Goal: Information Seeking & Learning: Find specific fact

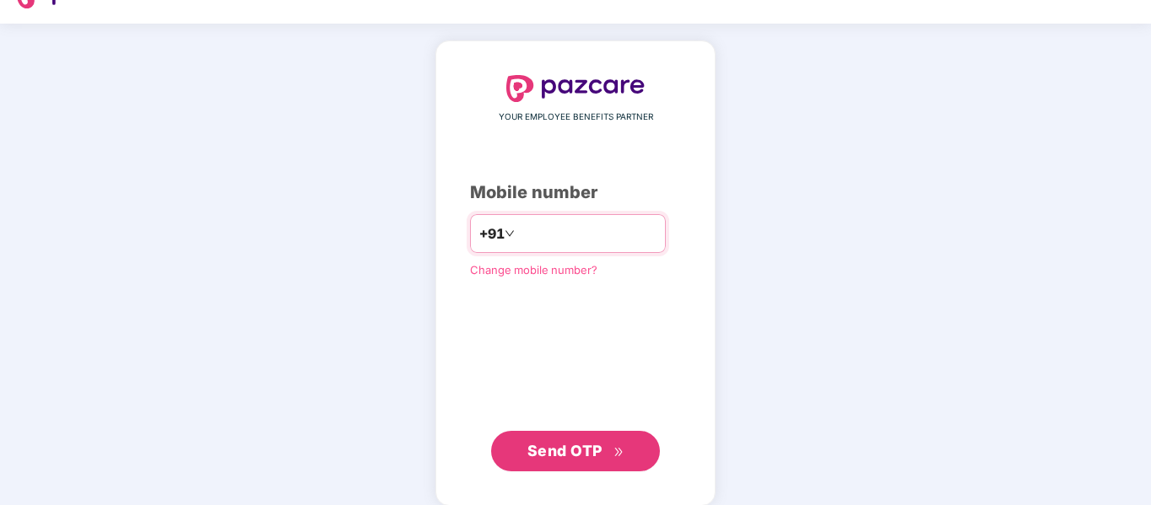
scroll to position [55, 0]
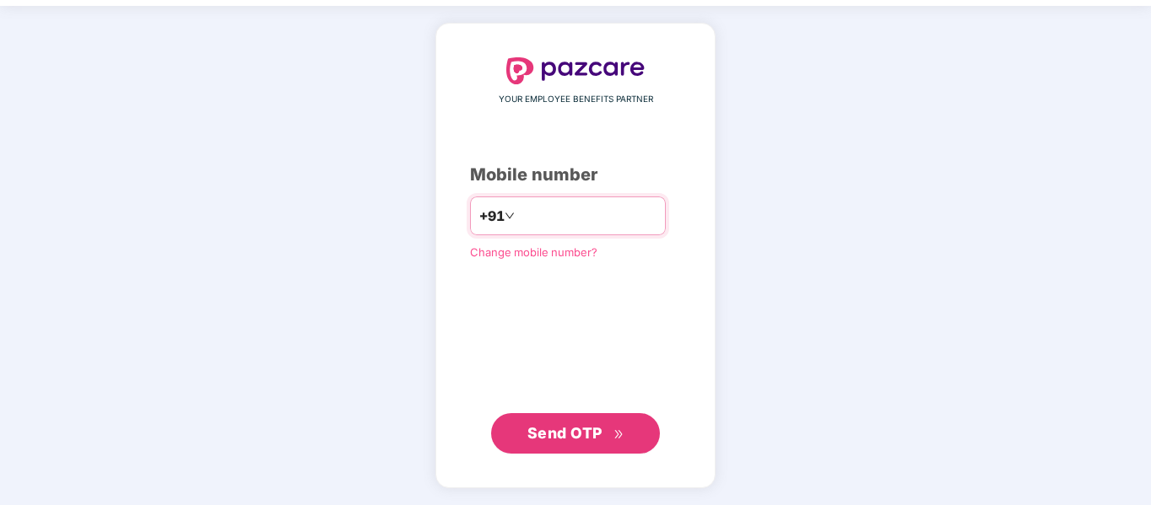
type input "**********"
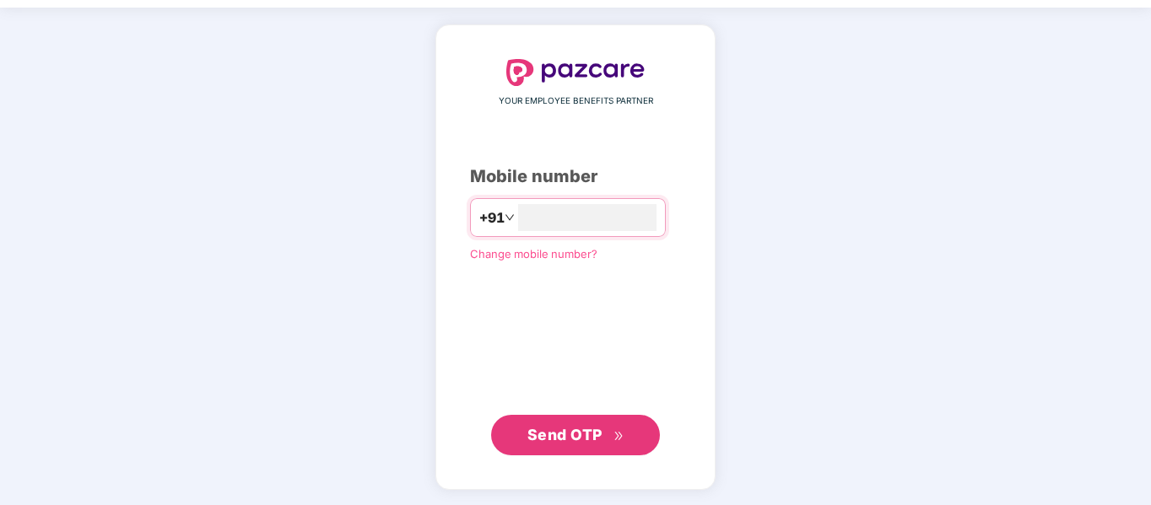
click at [580, 429] on span "Send OTP" at bounding box center [564, 435] width 75 height 18
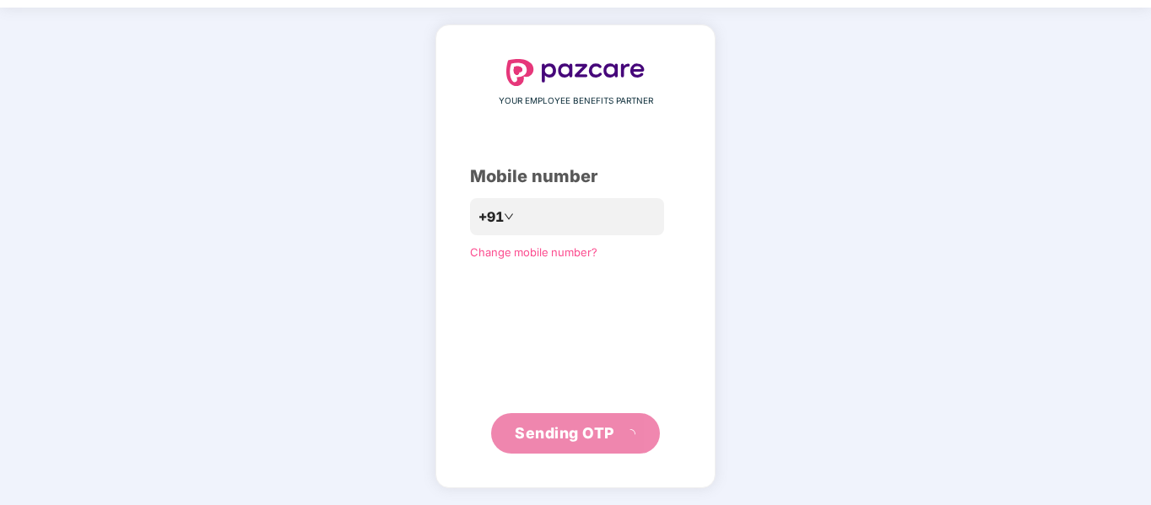
scroll to position [45, 0]
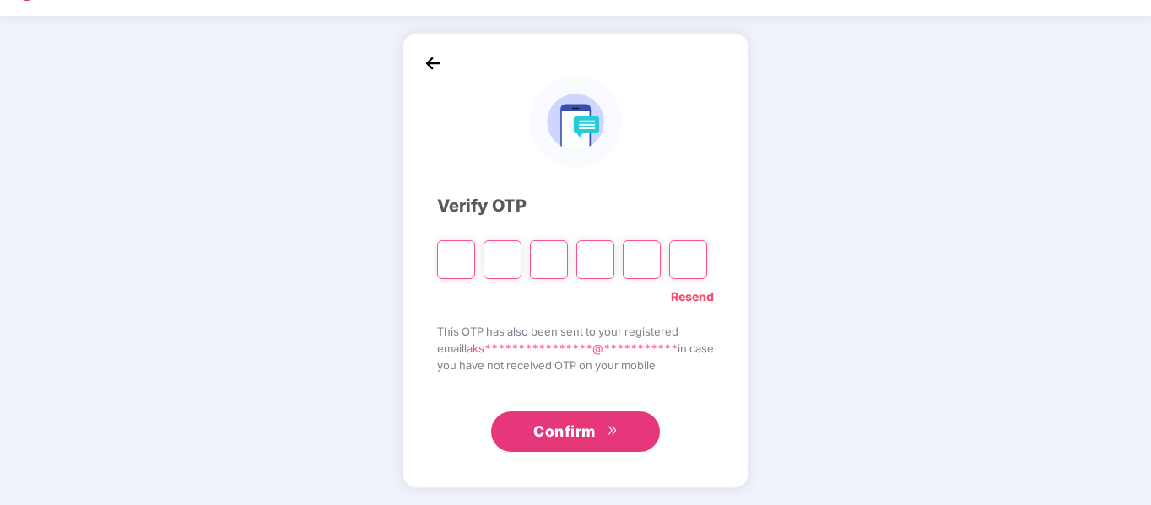
type input "*"
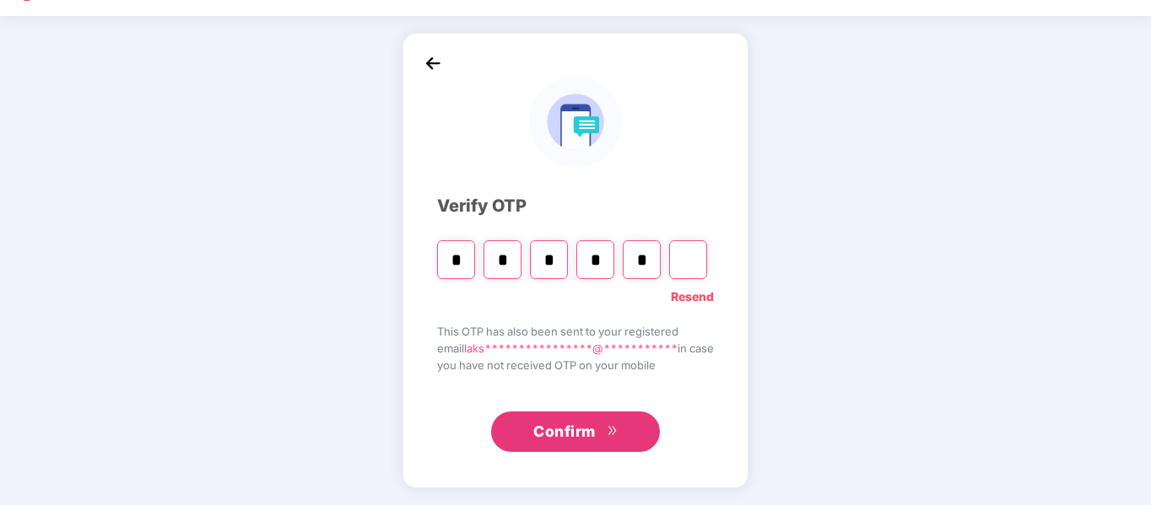
type input "*"
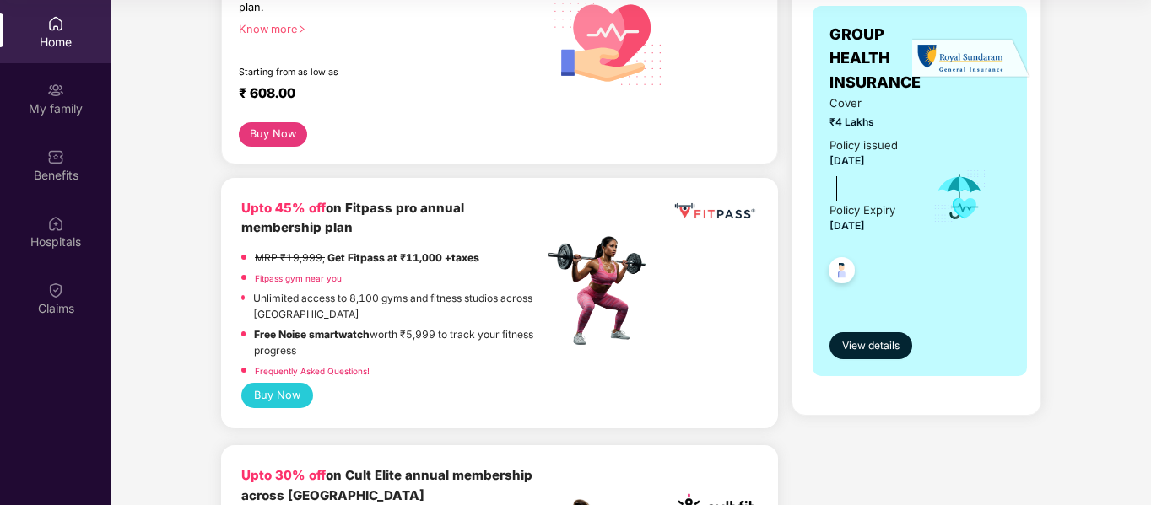
scroll to position [253, 0]
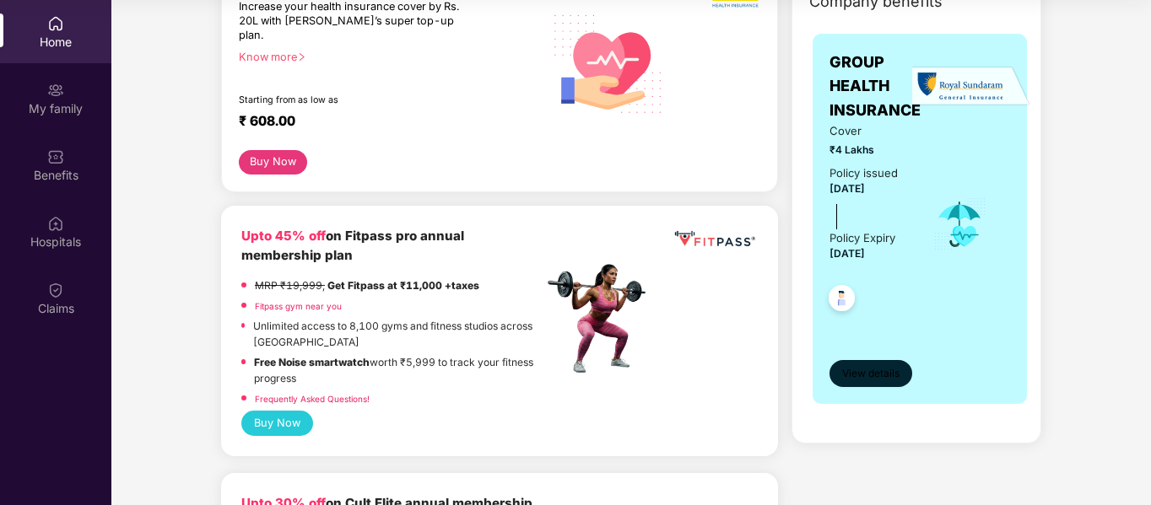
click at [847, 368] on span "View details" at bounding box center [870, 374] width 57 height 16
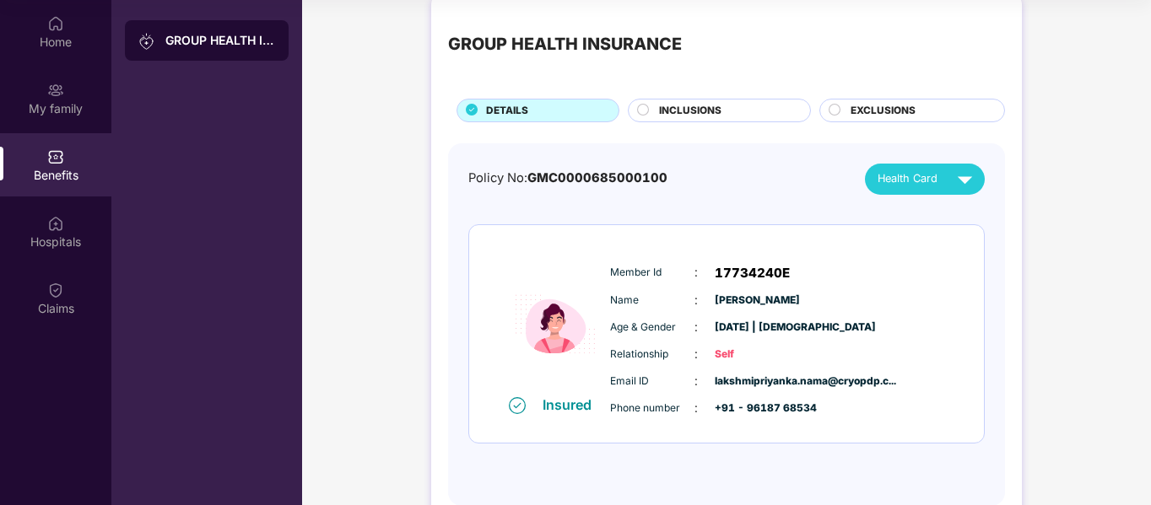
scroll to position [0, 0]
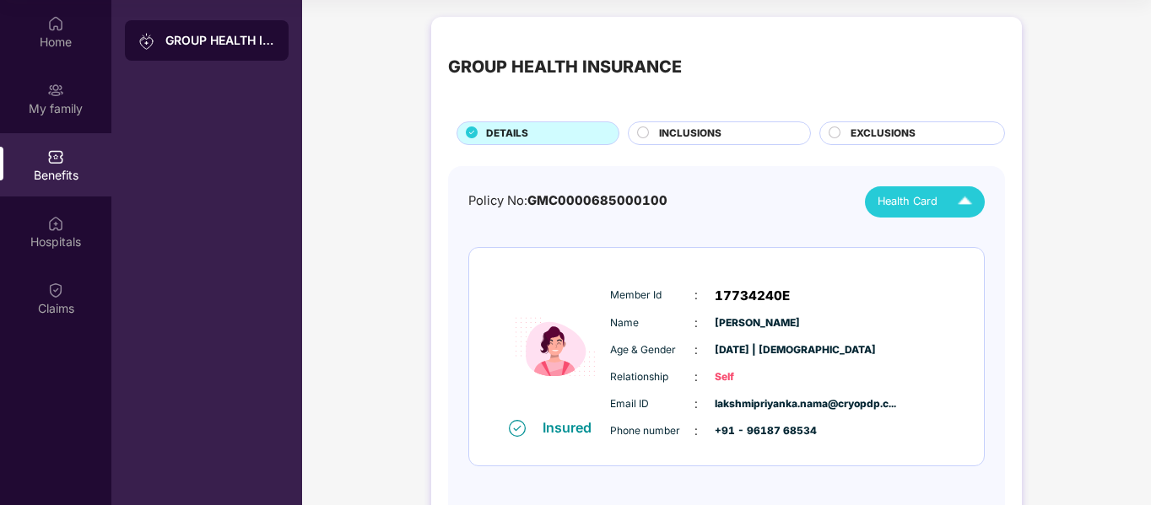
click at [930, 187] on div "Health Card" at bounding box center [928, 202] width 102 height 30
click at [838, 287] on div "Member Id : 17734240E" at bounding box center [777, 296] width 335 height 20
click at [697, 128] on span "INCLUSIONS" at bounding box center [690, 134] width 62 height 16
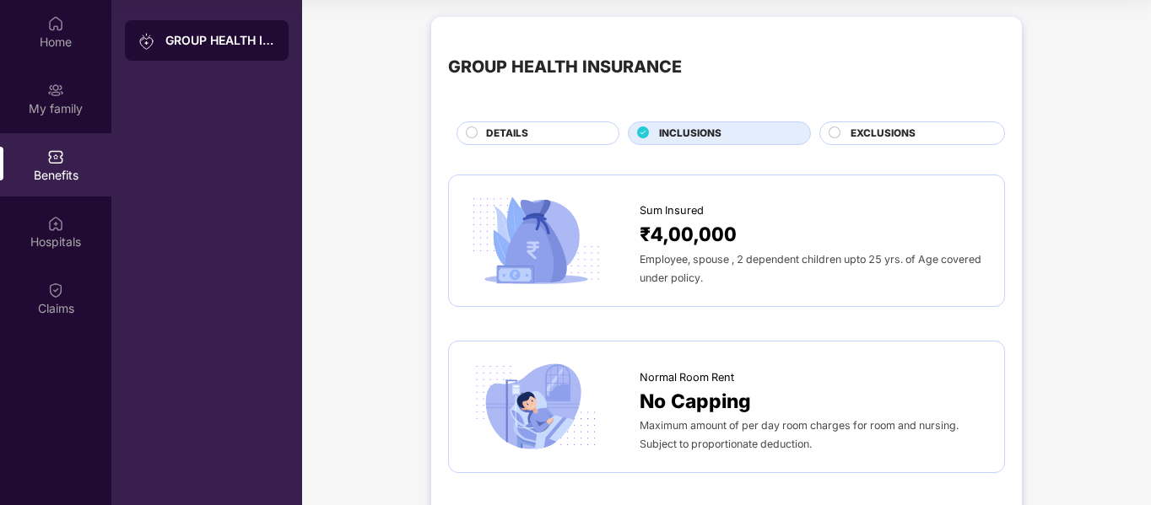
click at [896, 122] on div "GROUP HEALTH INSURANCE DETAILS INCLUSIONS EXCLUSIONS" at bounding box center [726, 89] width 557 height 111
click at [891, 124] on div "EXCLUSIONS" at bounding box center [912, 133] width 186 height 24
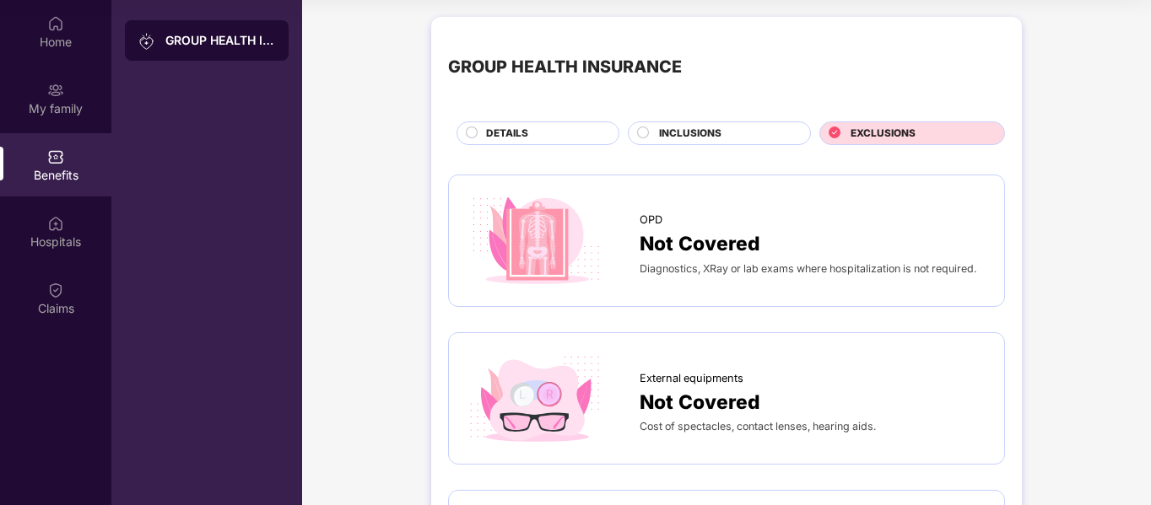
click at [657, 142] on div "INCLUSIONS" at bounding box center [725, 135] width 151 height 19
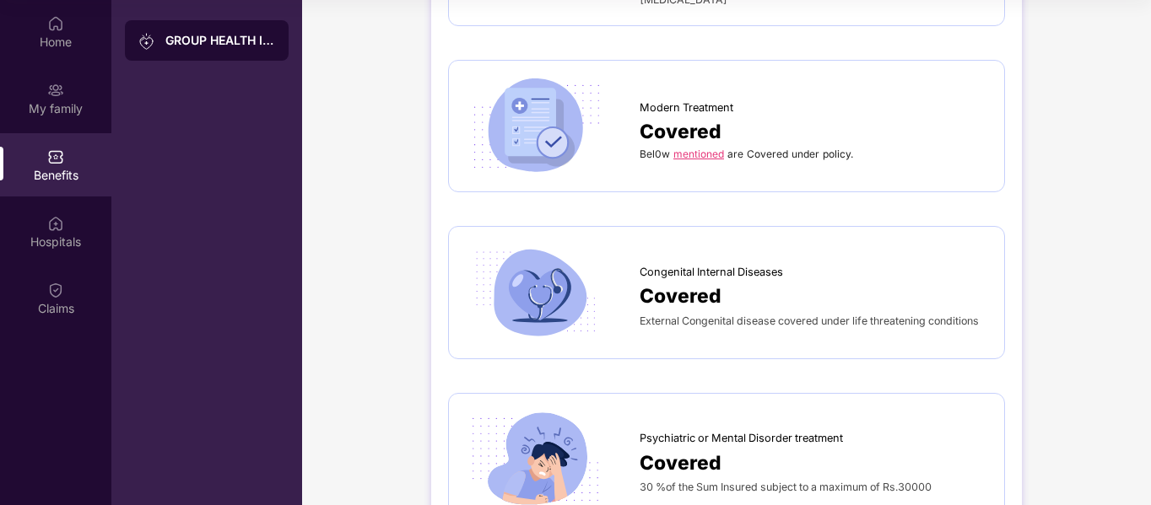
scroll to position [2770, 0]
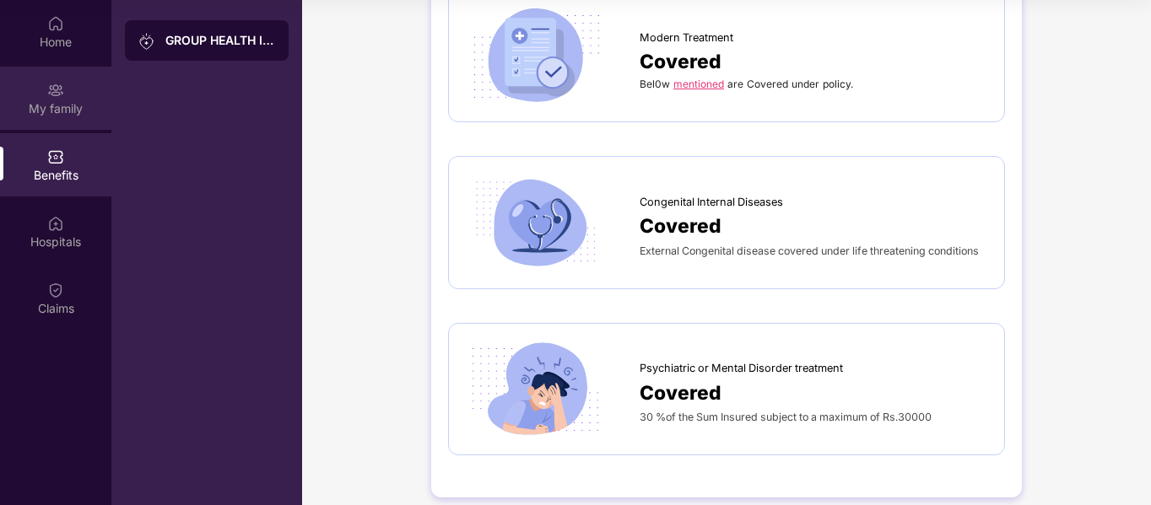
click at [56, 108] on div "My family" at bounding box center [55, 108] width 111 height 17
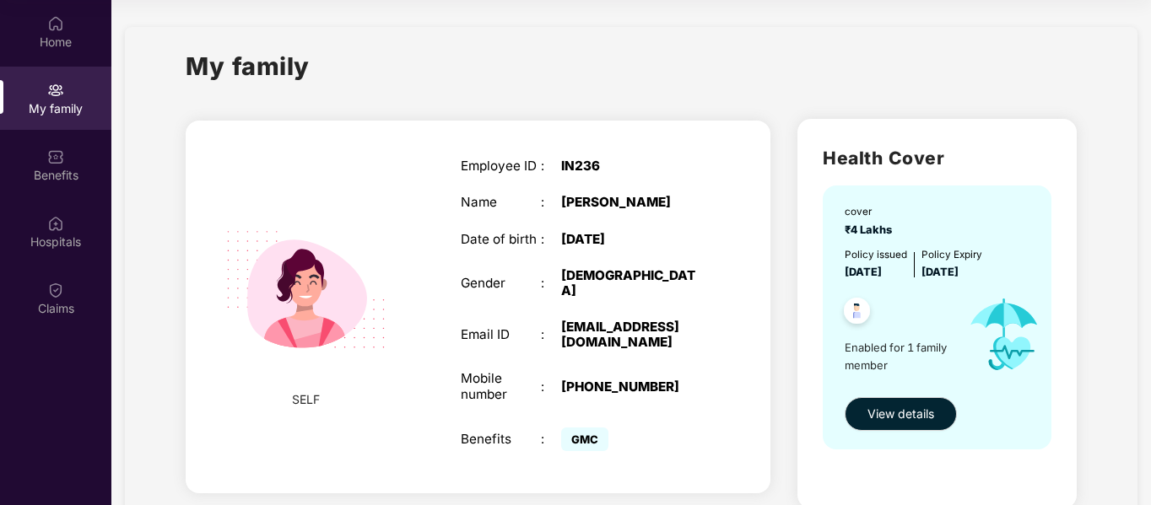
scroll to position [72, 0]
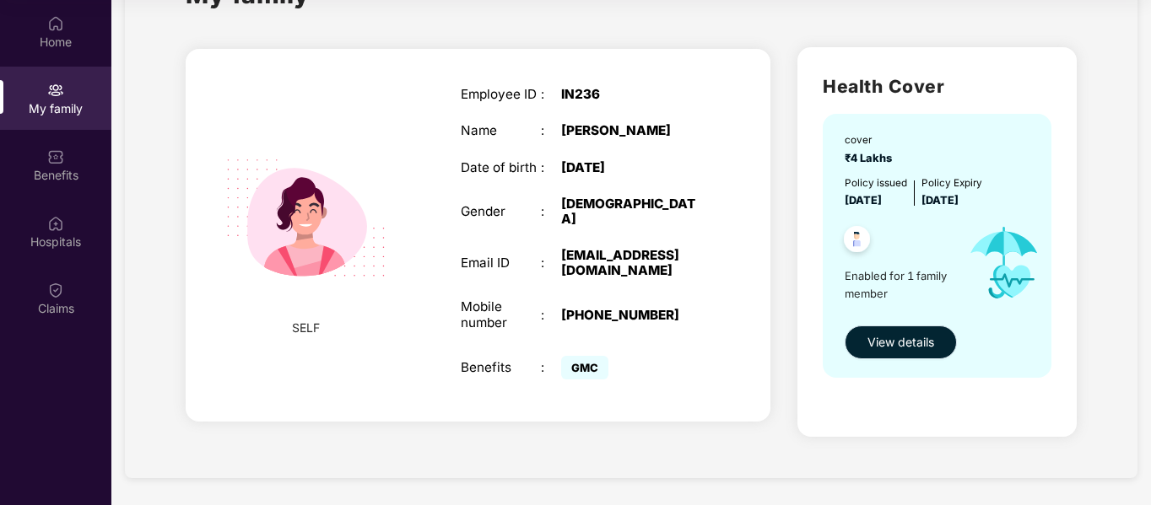
click at [914, 348] on span "View details" at bounding box center [900, 342] width 67 height 19
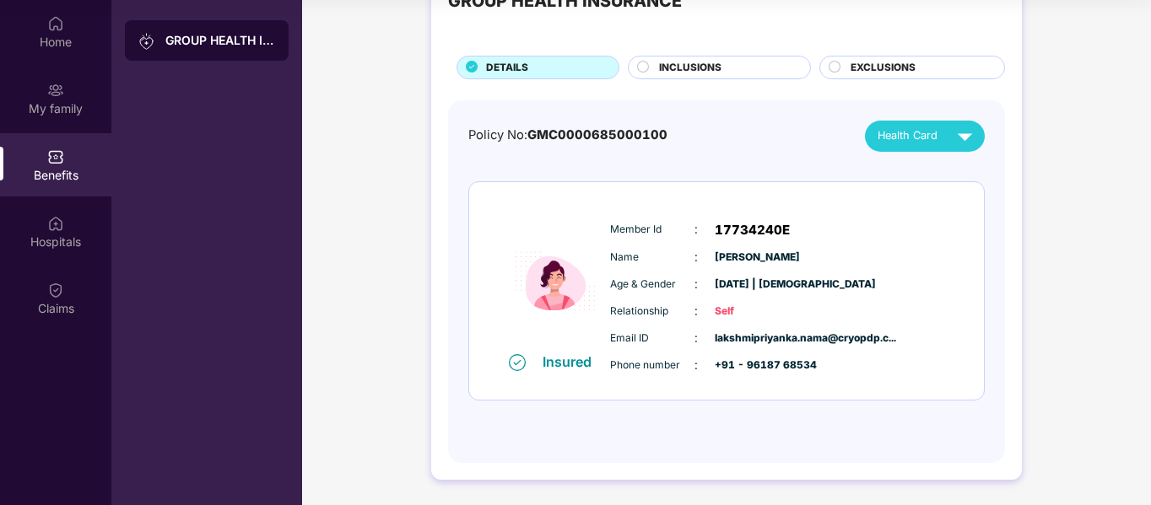
scroll to position [0, 0]
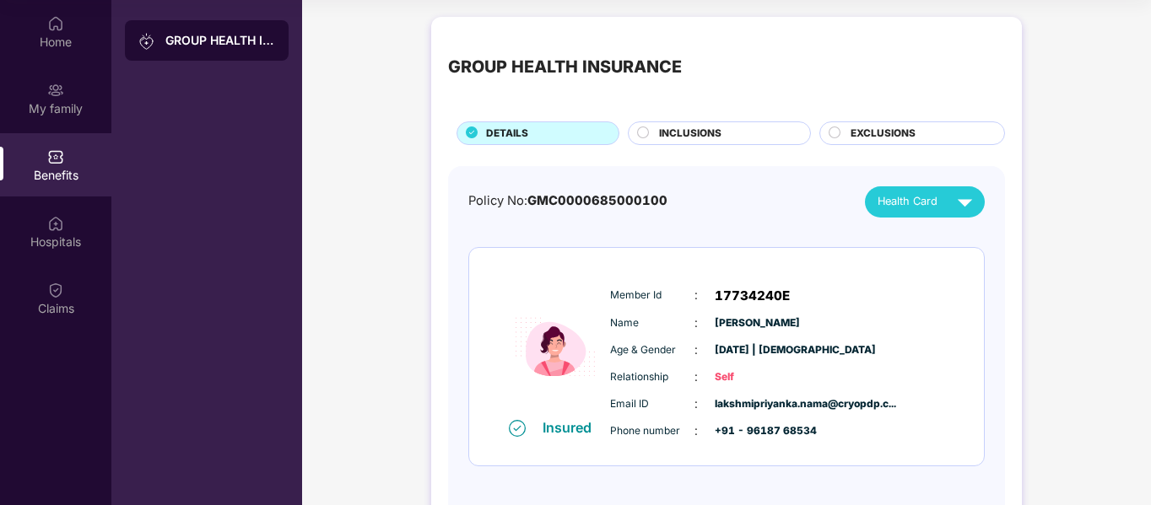
click at [897, 209] on span "Health Card" at bounding box center [907, 201] width 60 height 17
click at [733, 310] on div "Member Id : 17734240E Name : [PERSON_NAME] Age & Gender : [DATE] | [DEMOGRAPHIC…" at bounding box center [777, 364] width 343 height 172
click at [62, 105] on div "My family" at bounding box center [55, 108] width 111 height 17
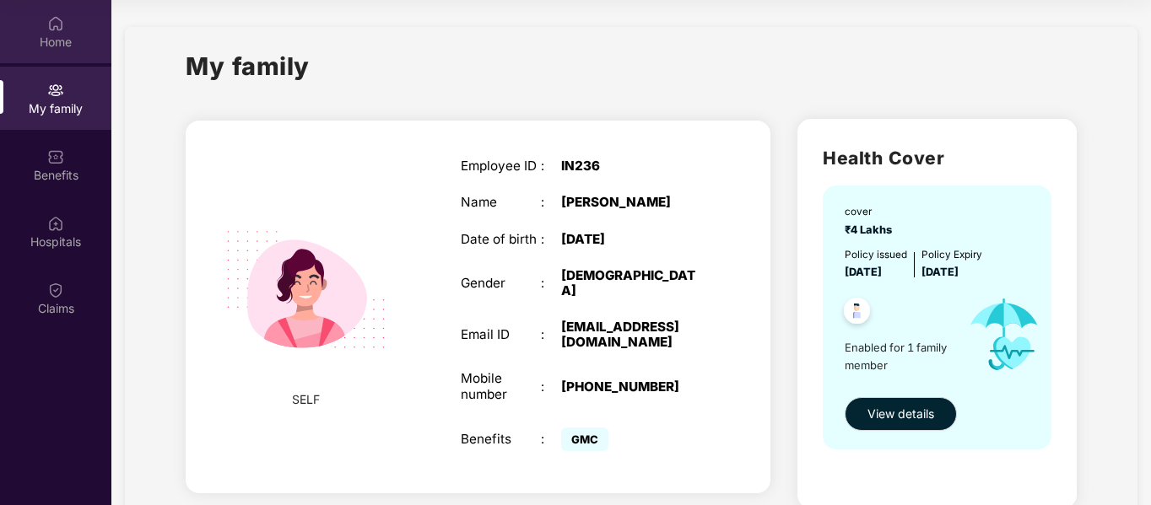
click at [58, 43] on div "Home" at bounding box center [55, 42] width 111 height 17
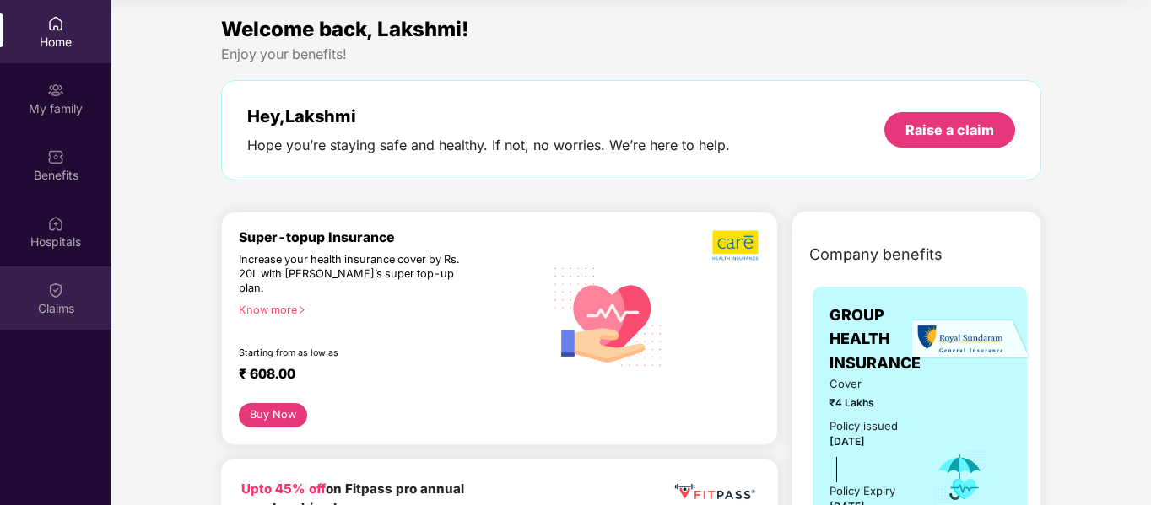
click at [47, 311] on div "Claims" at bounding box center [55, 308] width 111 height 17
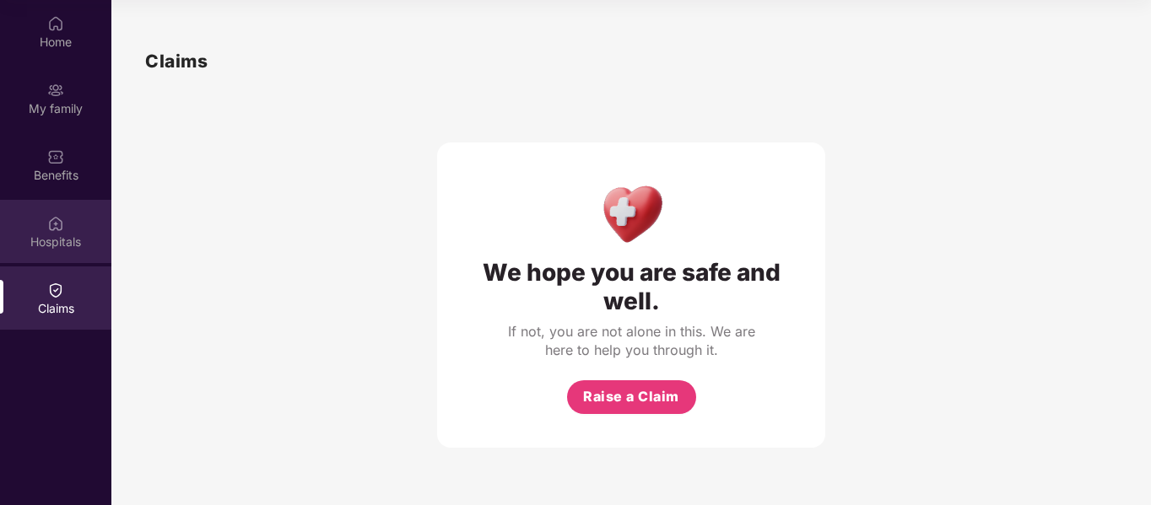
click at [37, 240] on div "Hospitals" at bounding box center [55, 242] width 111 height 17
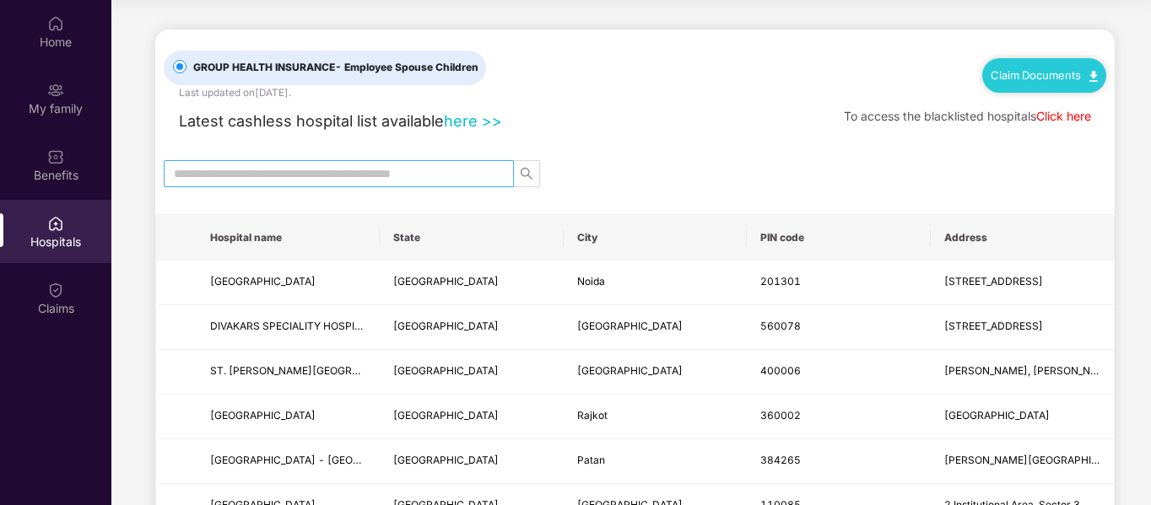
click at [351, 176] on input "text" at bounding box center [332, 174] width 316 height 19
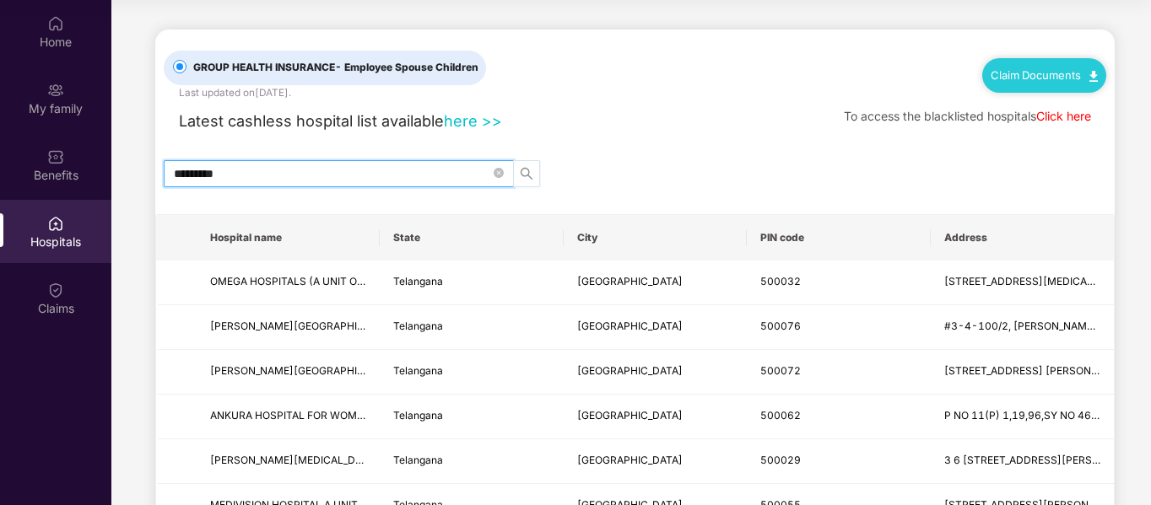
click at [529, 174] on icon "search" at bounding box center [526, 174] width 12 height 12
click at [522, 171] on icon "search" at bounding box center [526, 173] width 13 height 13
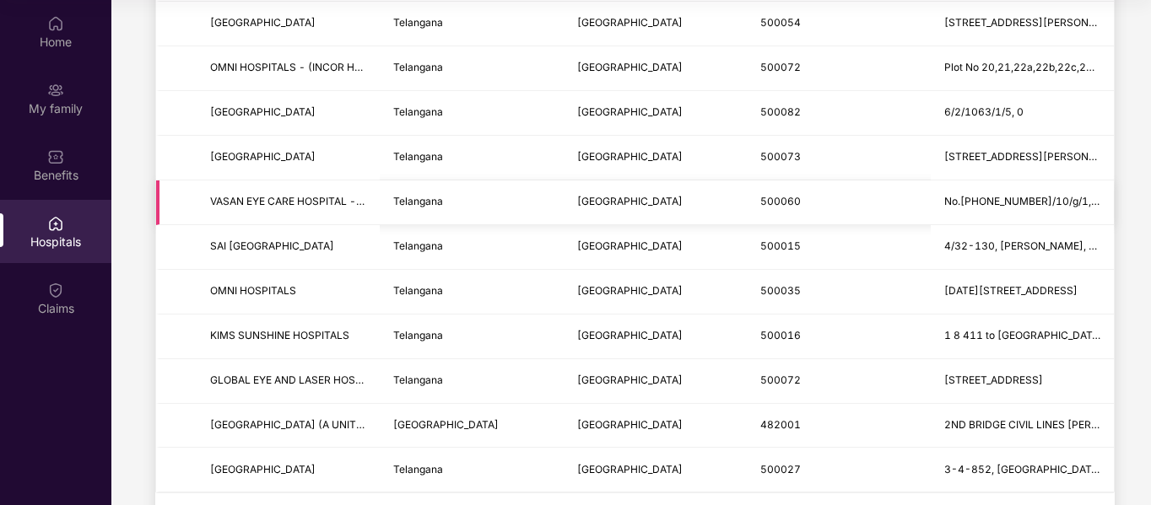
scroll to position [2095, 0]
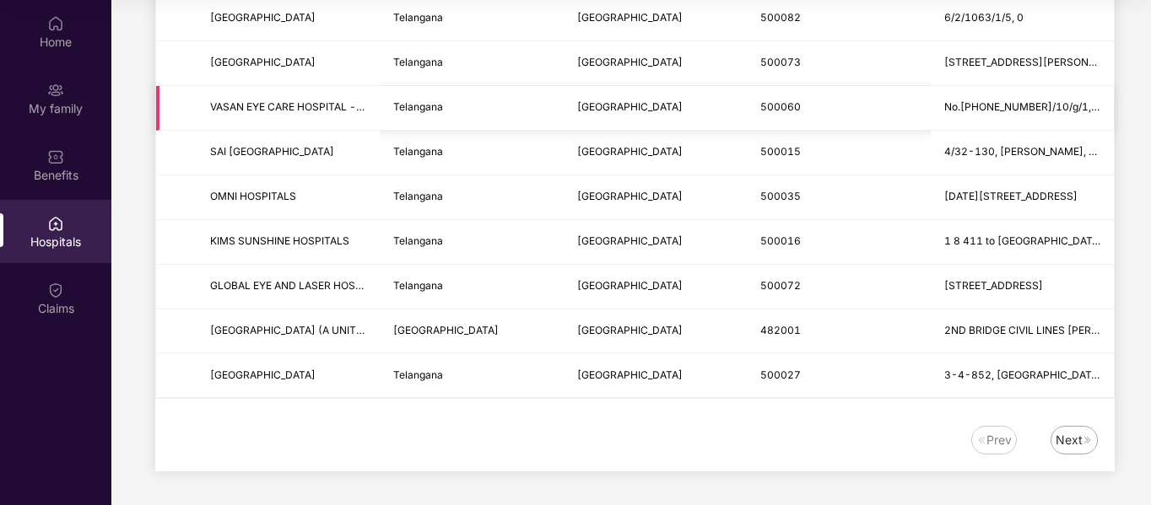
type input "*********"
click at [359, 109] on span "VASAN EYE CARE HOSPITAL - [GEOGRAPHIC_DATA]" at bounding box center [337, 106] width 254 height 13
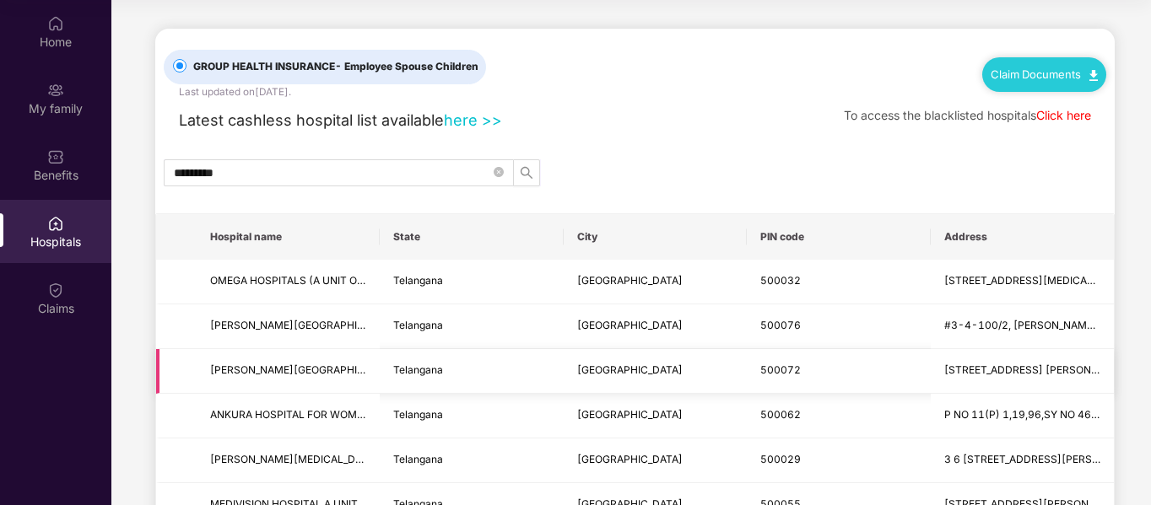
scroll to position [0, 0]
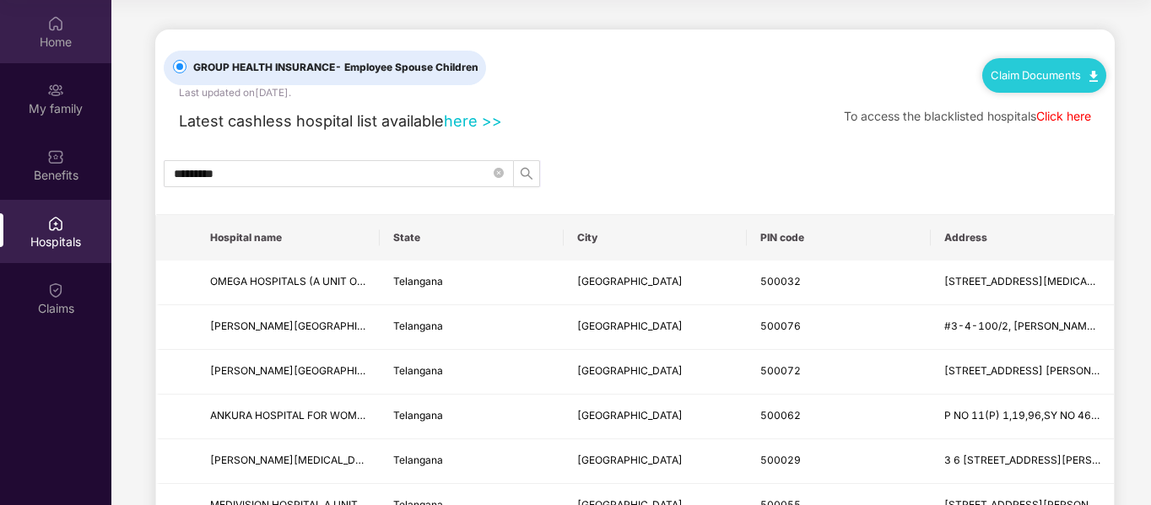
click at [31, 51] on div "Home" at bounding box center [55, 31] width 111 height 63
